Goal: Consume media (video, audio): Consume media (video, audio)

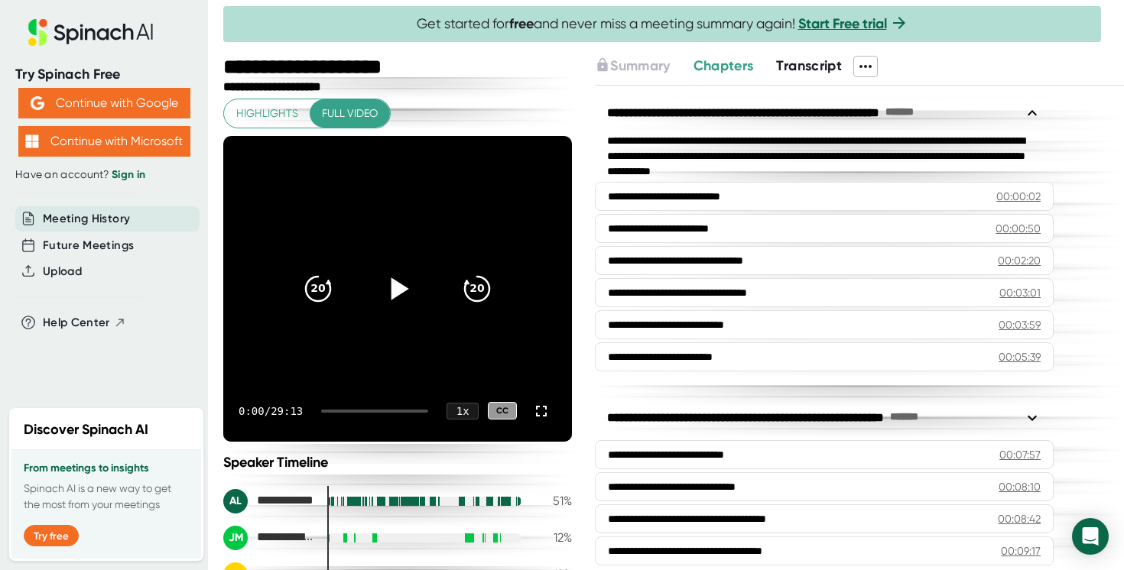
click at [393, 294] on icon at bounding box center [400, 288] width 18 height 22
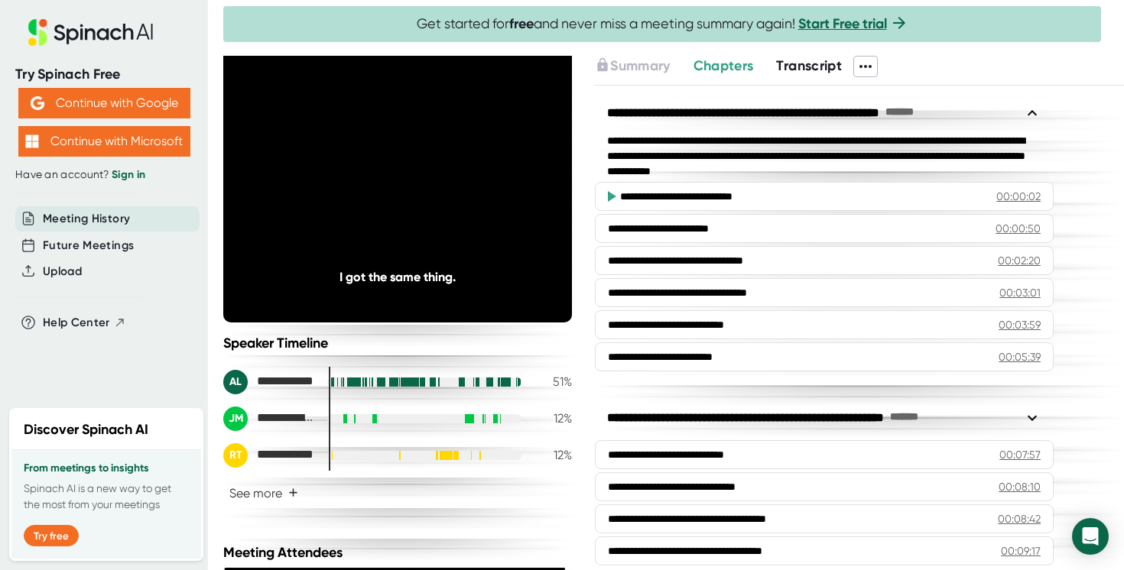
scroll to position [120, 0]
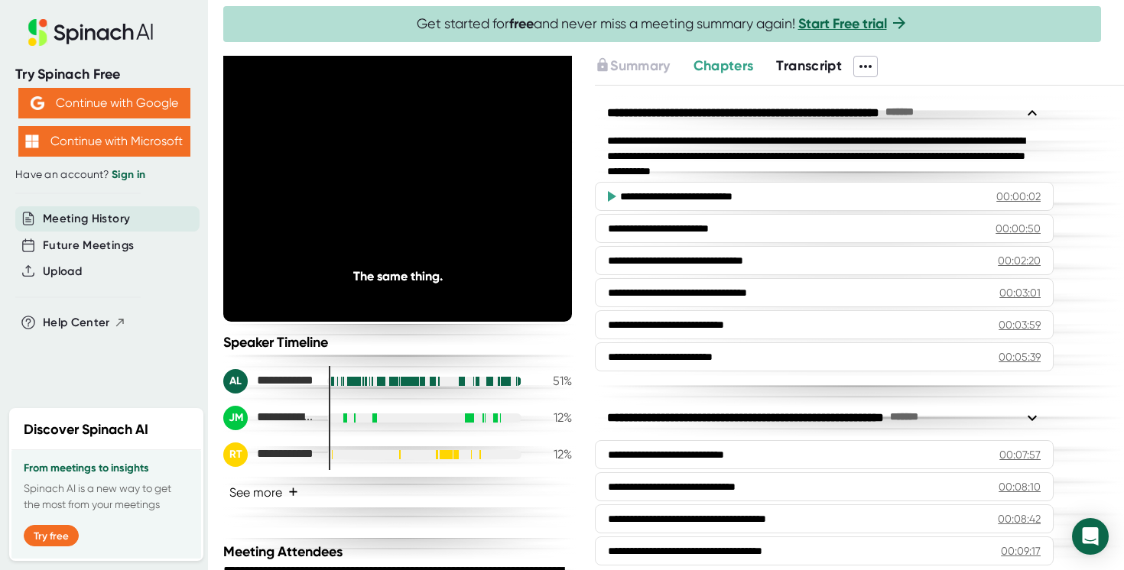
click at [297, 489] on span "+" at bounding box center [293, 492] width 10 height 12
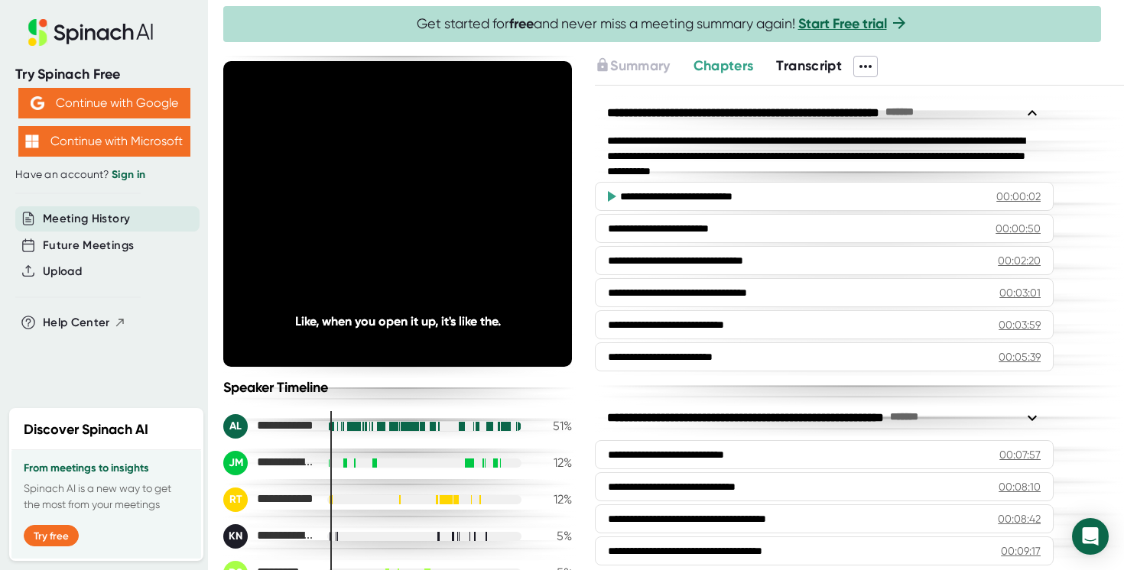
scroll to position [0, 0]
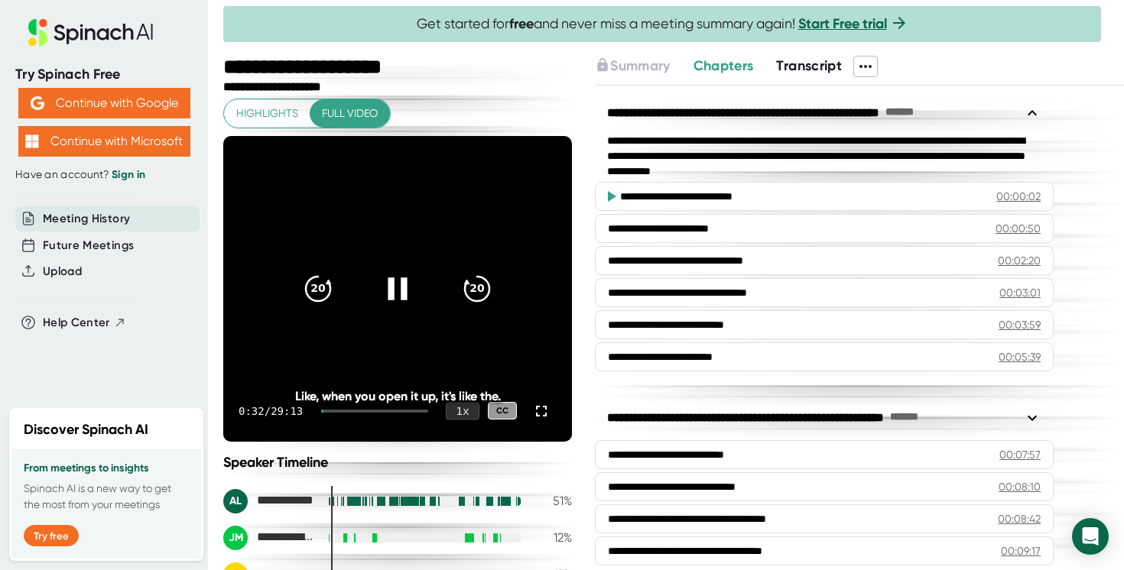
click at [468, 414] on div "1 x" at bounding box center [463, 411] width 34 height 18
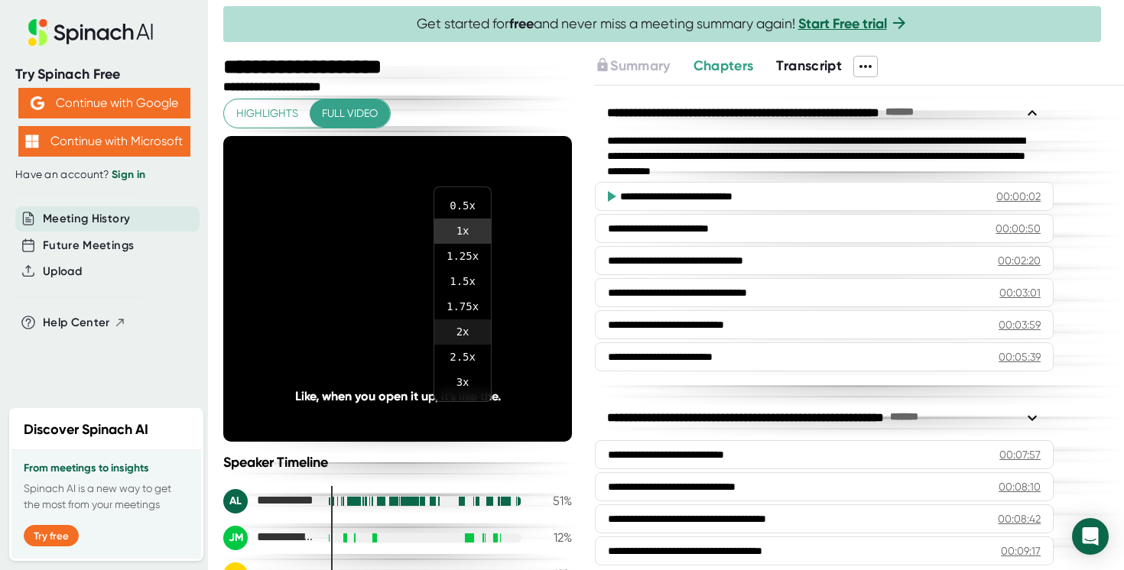
click at [463, 332] on li "2 x" at bounding box center [462, 332] width 57 height 25
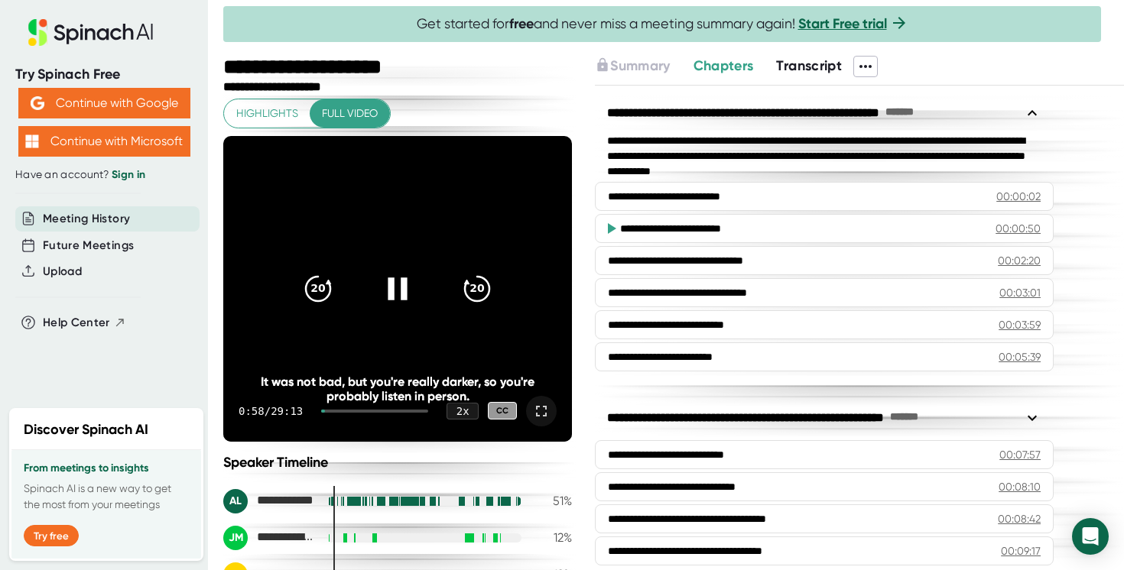
click at [543, 407] on icon at bounding box center [541, 411] width 18 height 18
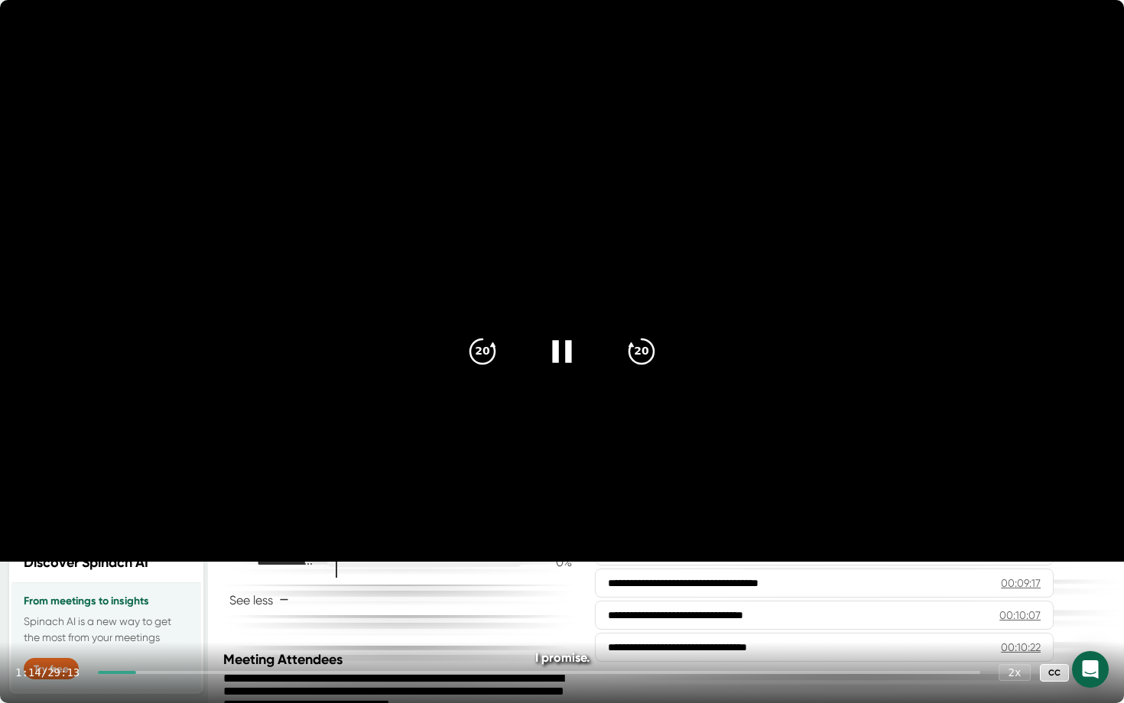
click at [1090, 569] on icon at bounding box center [1093, 673] width 18 height 18
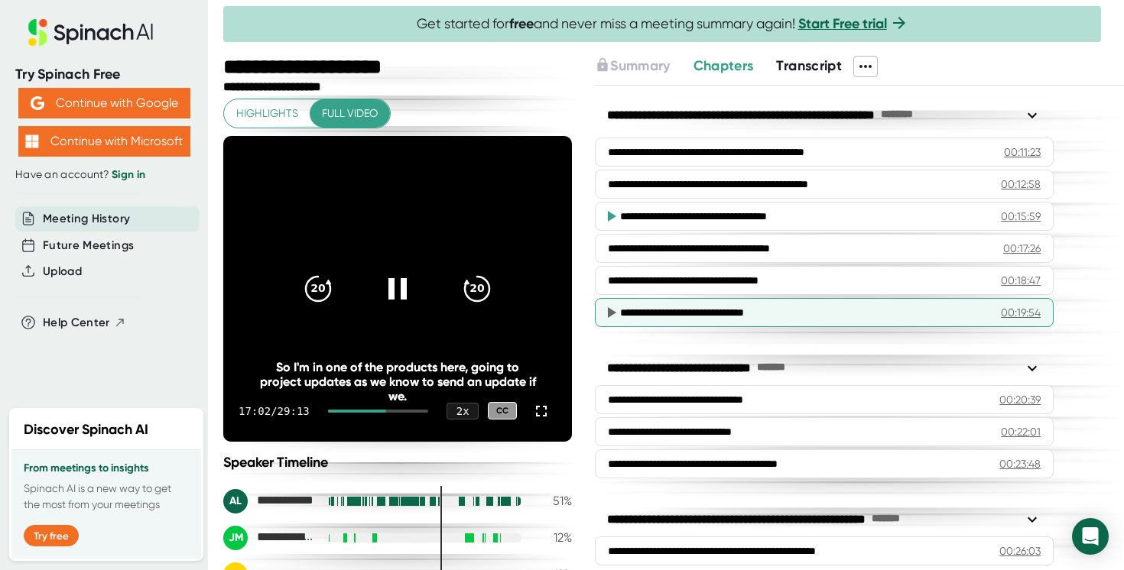
click at [540, 410] on icon at bounding box center [541, 411] width 18 height 18
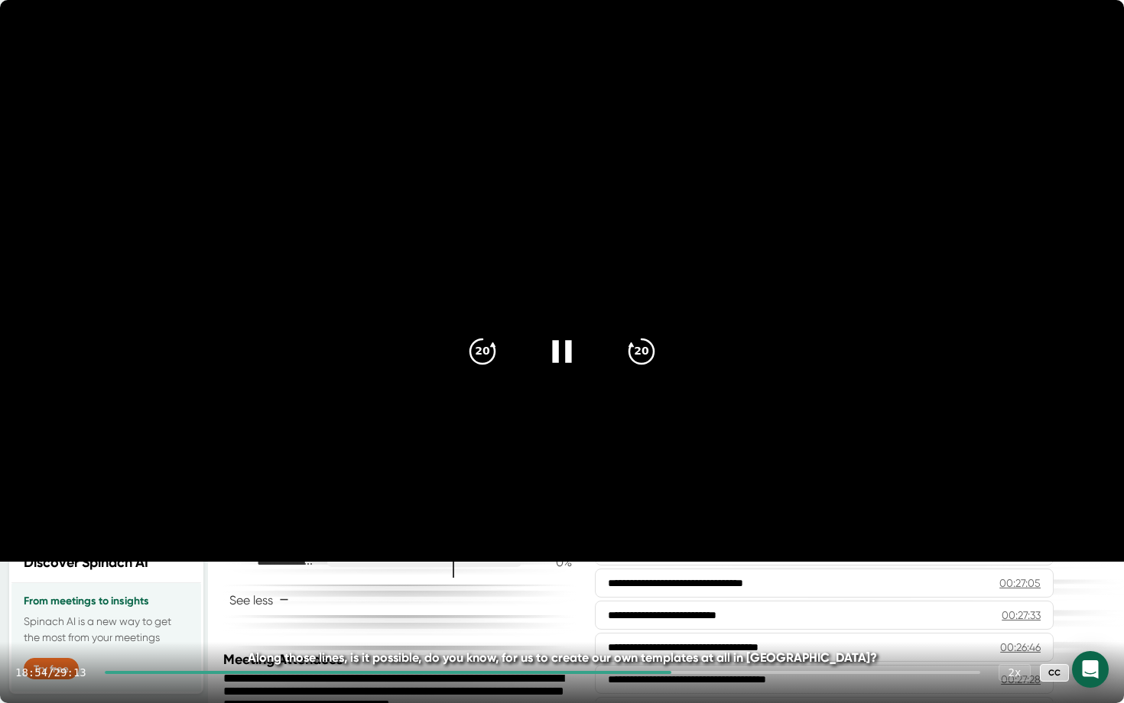
click at [562, 364] on icon at bounding box center [562, 352] width 38 height 38
click at [552, 340] on icon at bounding box center [562, 352] width 38 height 38
click at [564, 352] on icon at bounding box center [565, 351] width 18 height 22
click at [1095, 569] on icon at bounding box center [1093, 673] width 18 height 18
